Goal: Transaction & Acquisition: Obtain resource

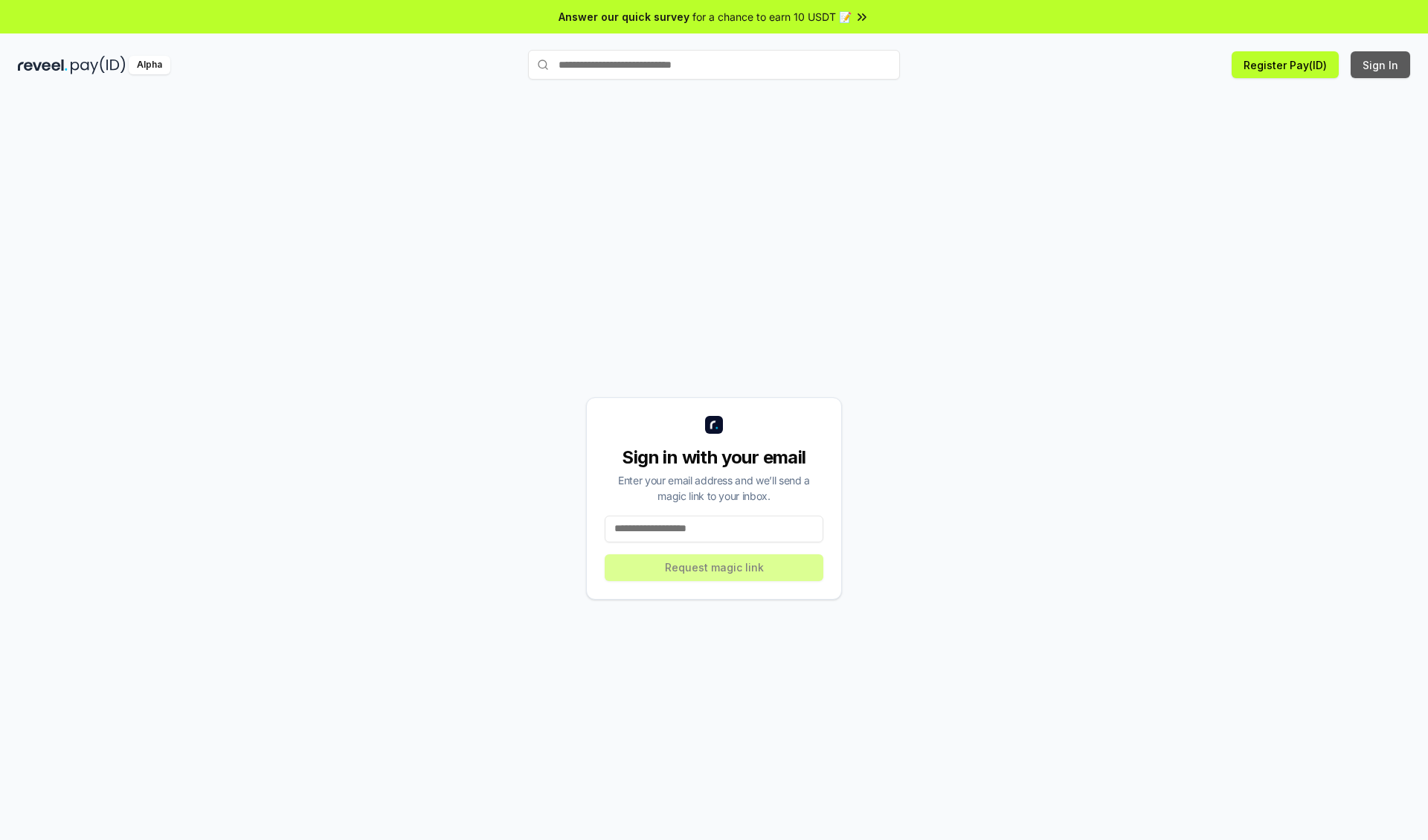
click at [1381, 65] on button "Sign In" at bounding box center [1380, 65] width 59 height 27
type input "**********"
click at [714, 567] on button "Request magic link" at bounding box center [714, 568] width 219 height 27
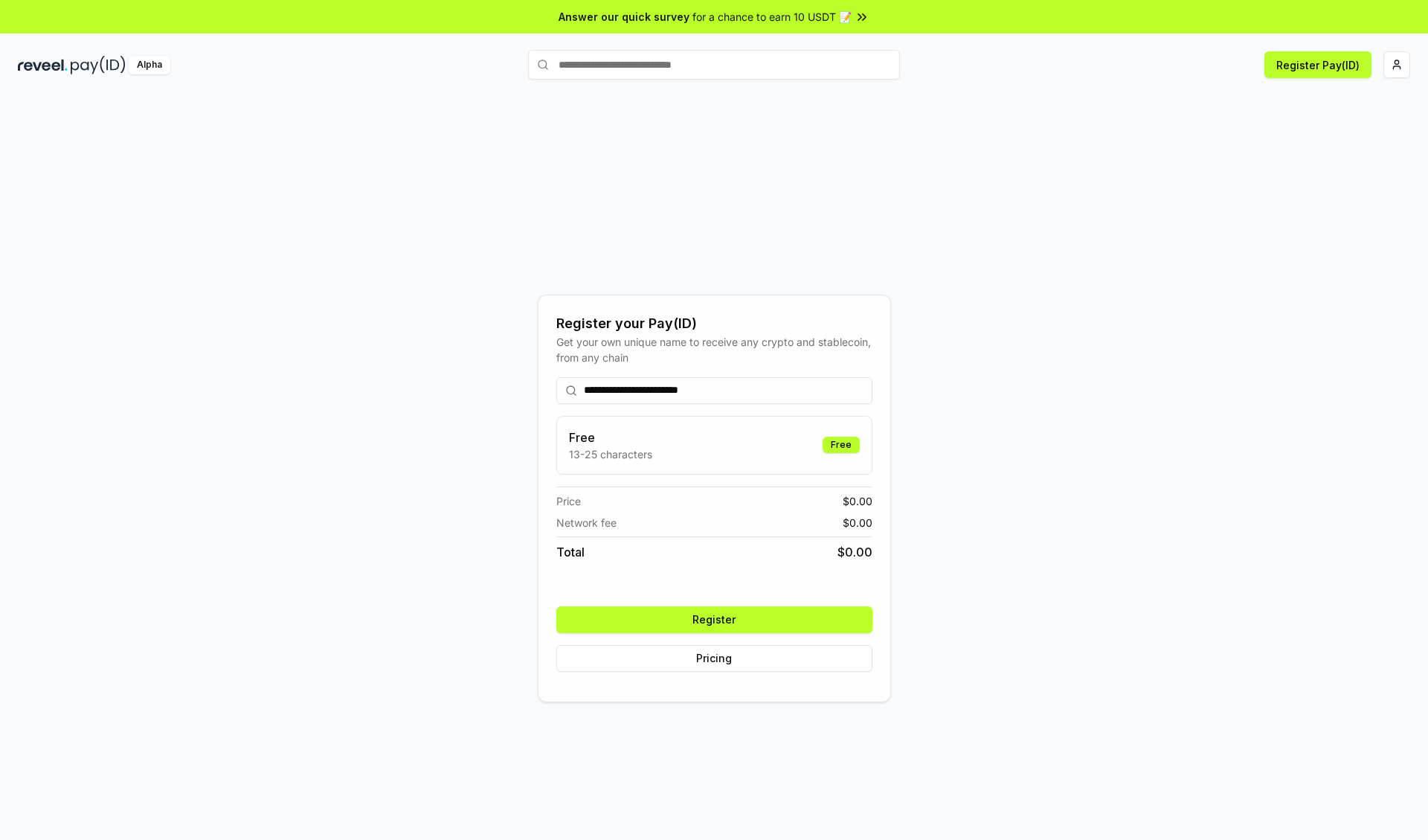
click at [714, 619] on button "Register" at bounding box center [714, 620] width 316 height 27
